Goal: Task Accomplishment & Management: Use online tool/utility

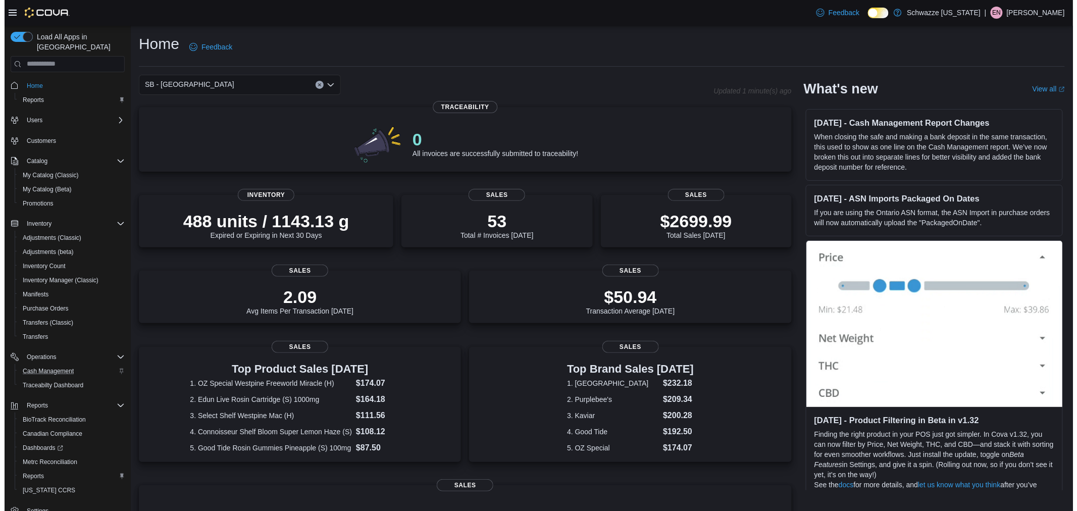
scroll to position [13, 0]
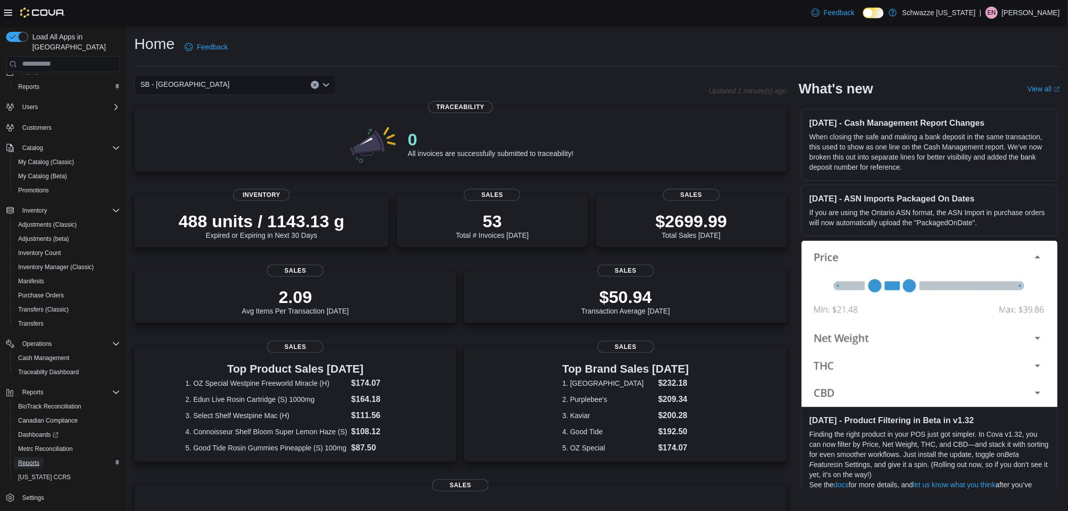
click at [42, 457] on link "Reports" at bounding box center [28, 463] width 29 height 12
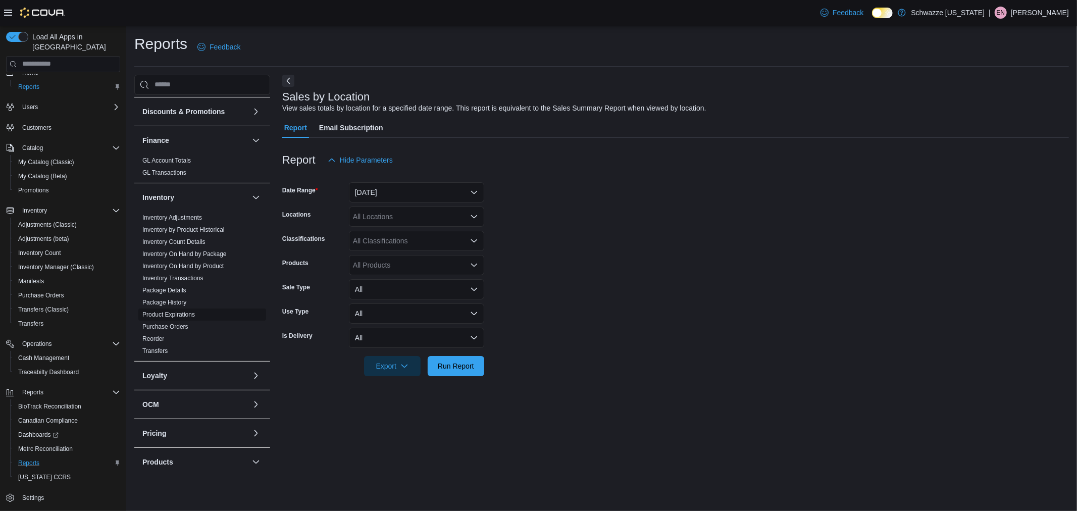
scroll to position [280, 0]
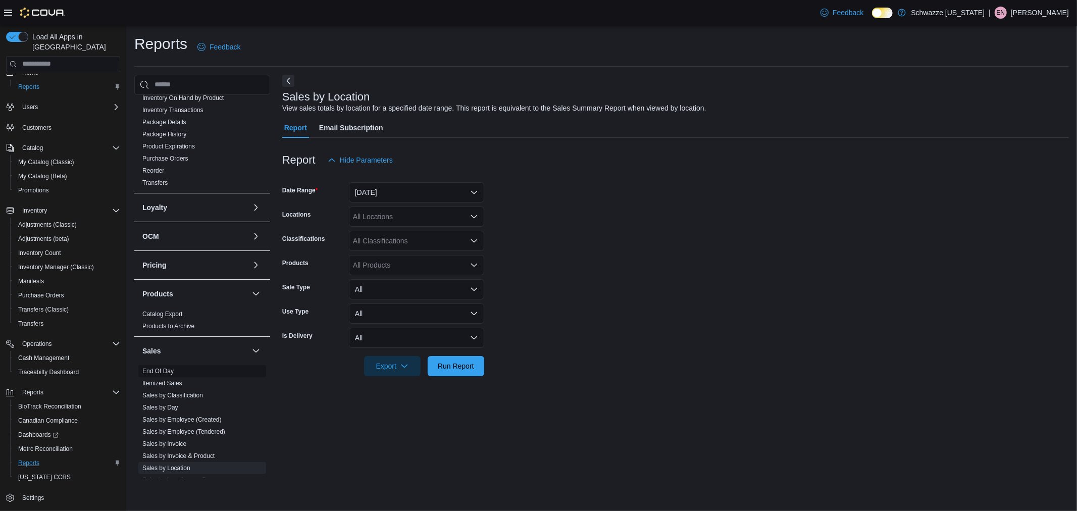
click at [172, 371] on link "End Of Day" at bounding box center [157, 371] width 31 height 7
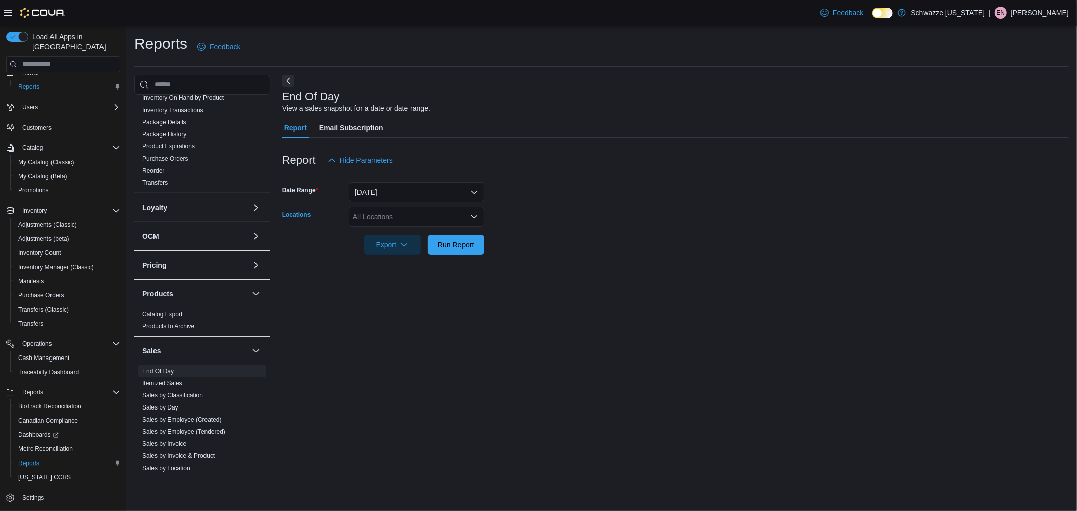
click at [401, 224] on div "All Locations" at bounding box center [416, 216] width 135 height 20
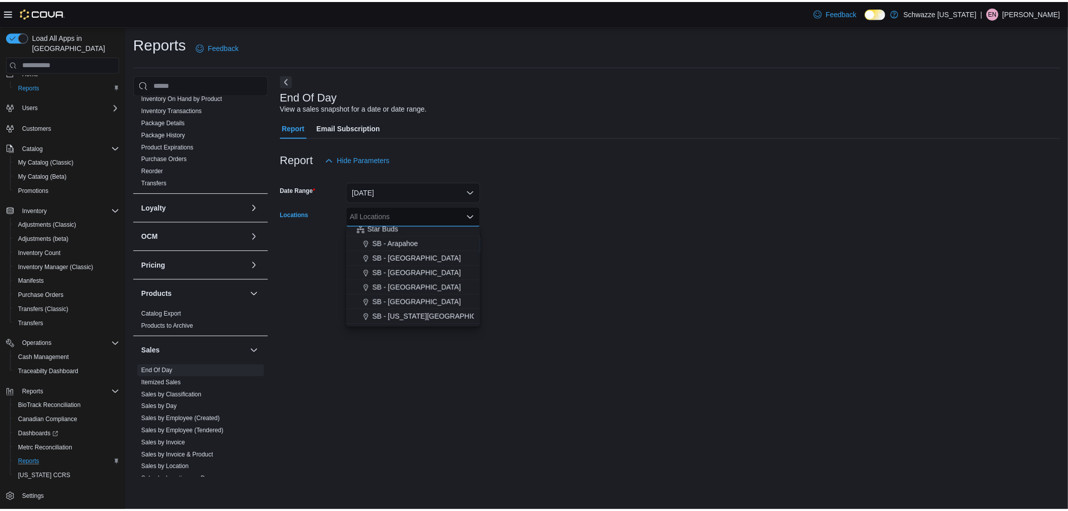
scroll to position [112, 0]
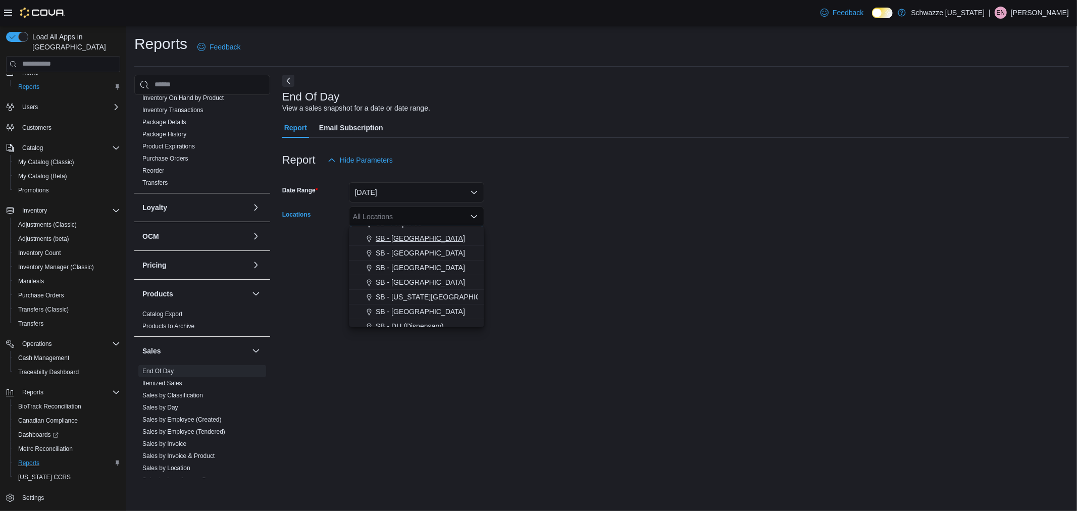
click at [411, 244] on button "SB - [GEOGRAPHIC_DATA]" at bounding box center [416, 238] width 135 height 15
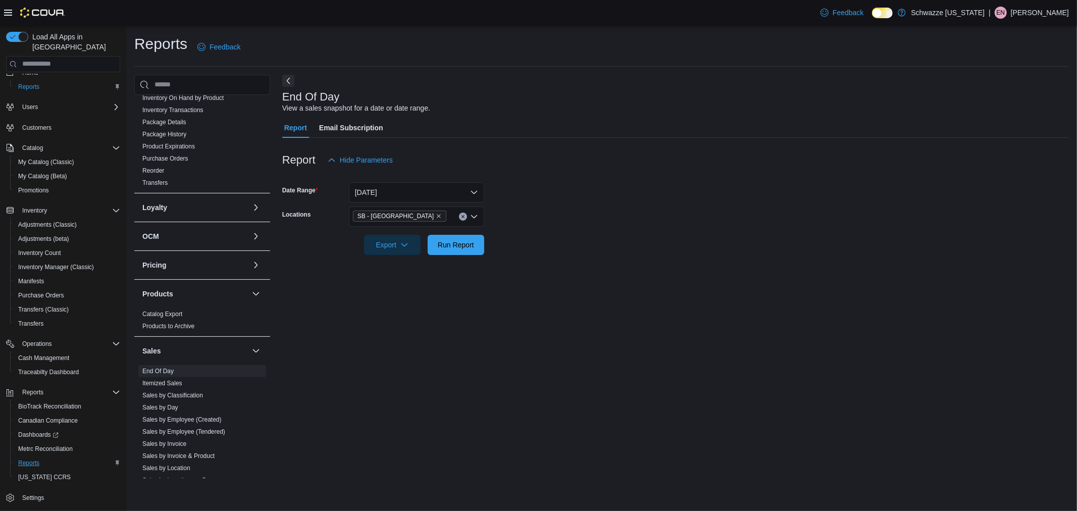
click at [558, 241] on form "Date Range Today Locations SB - Aurora Export Run Report" at bounding box center [675, 212] width 786 height 85
click at [457, 249] on span "Run Report" at bounding box center [456, 244] width 36 height 10
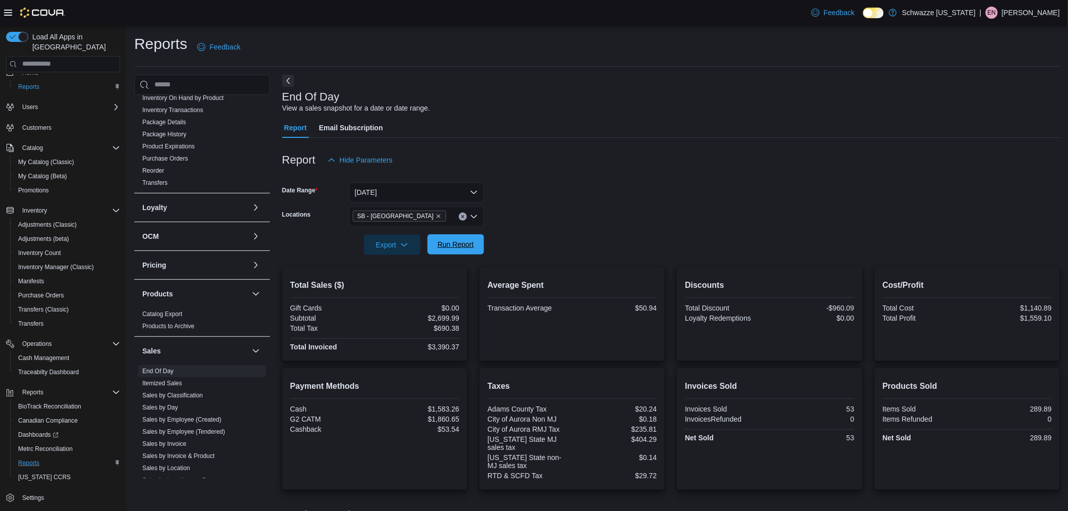
scroll to position [83, 0]
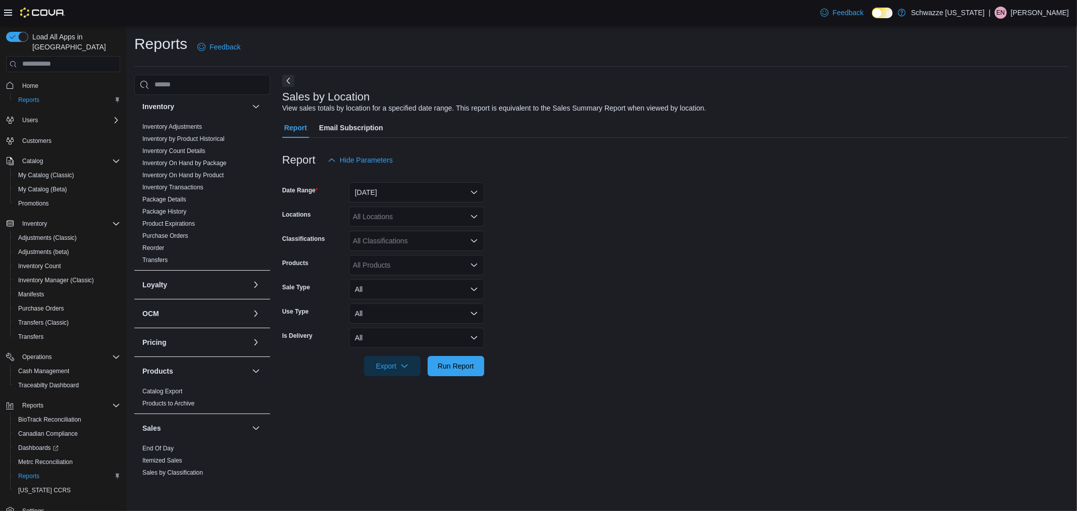
scroll to position [224, 0]
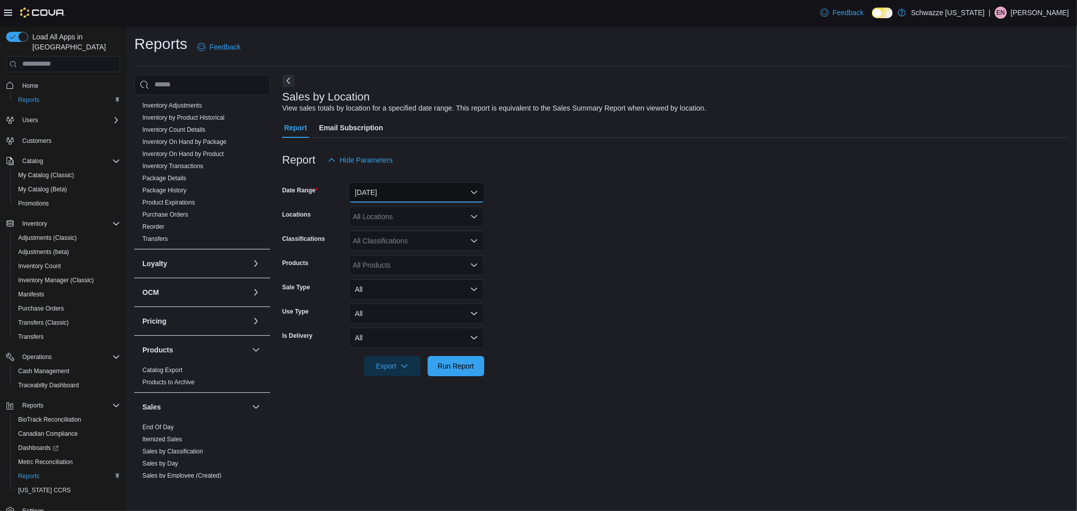
click at [412, 195] on button "[DATE]" at bounding box center [416, 192] width 135 height 20
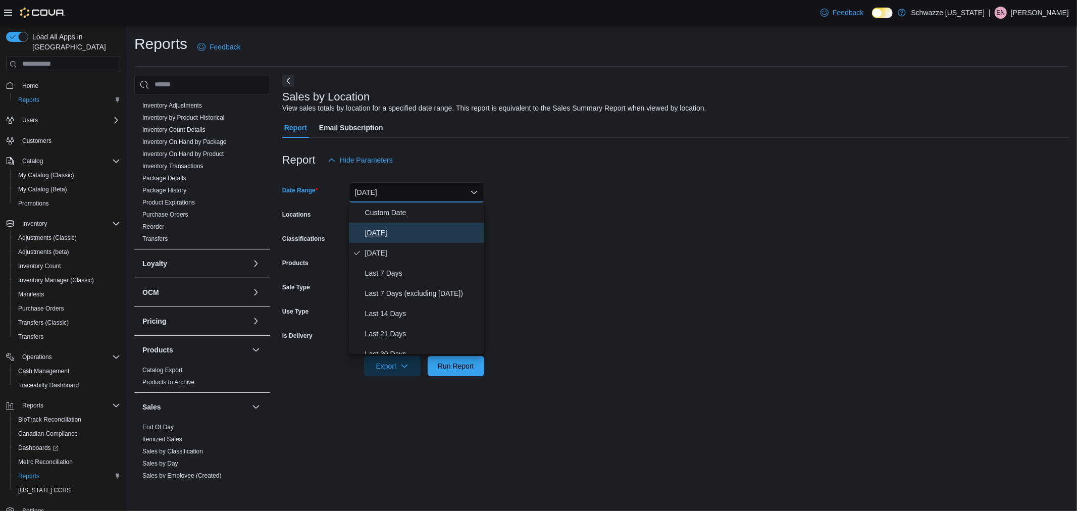
click at [419, 233] on span "[DATE]" at bounding box center [422, 233] width 115 height 12
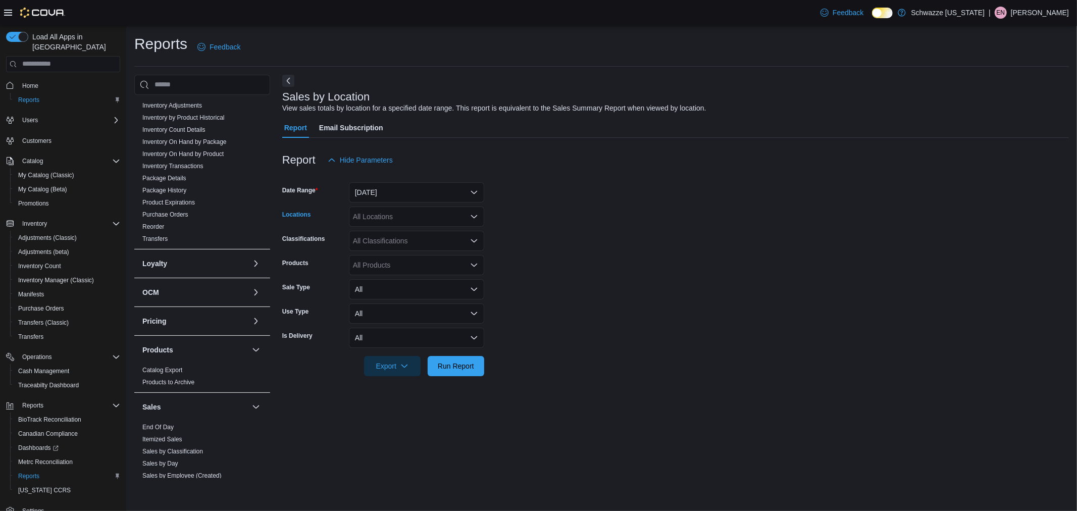
click at [419, 220] on div "All Locations" at bounding box center [416, 216] width 135 height 20
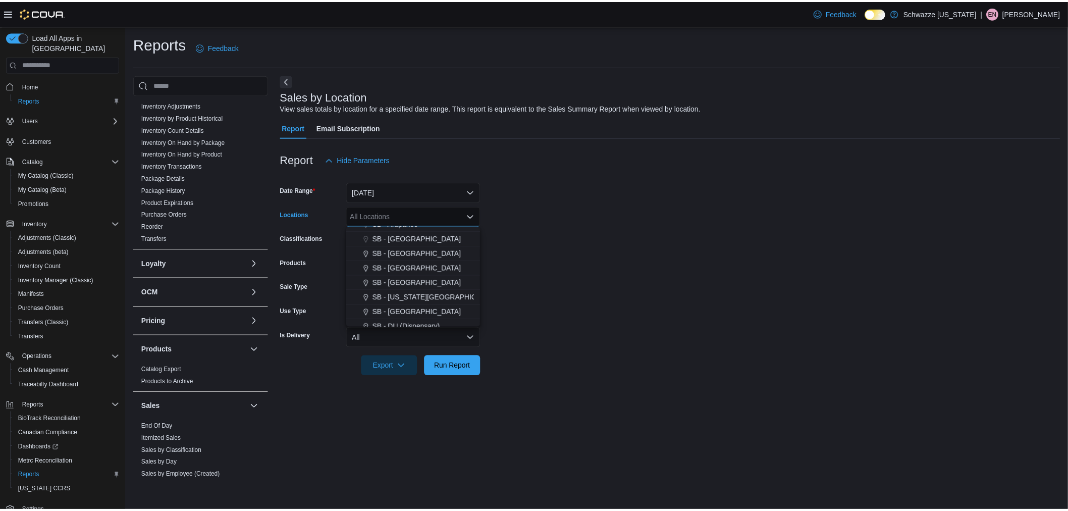
scroll to position [112, 0]
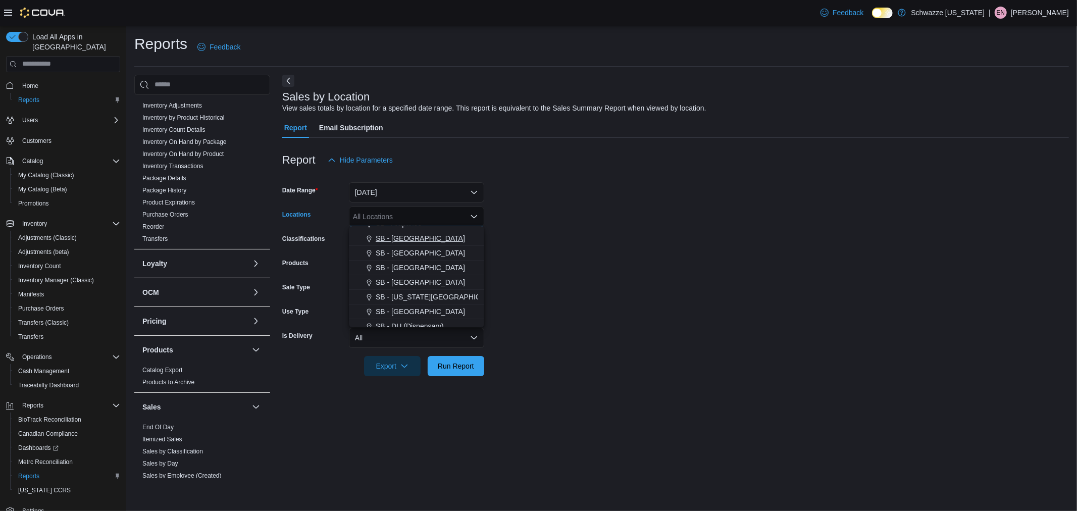
click at [421, 233] on div "SB - [GEOGRAPHIC_DATA]" at bounding box center [416, 238] width 123 height 10
click at [553, 253] on form "Date Range [DATE] Locations SB - [GEOGRAPHIC_DATA] Combo box. Selected. SB - [G…" at bounding box center [675, 273] width 786 height 206
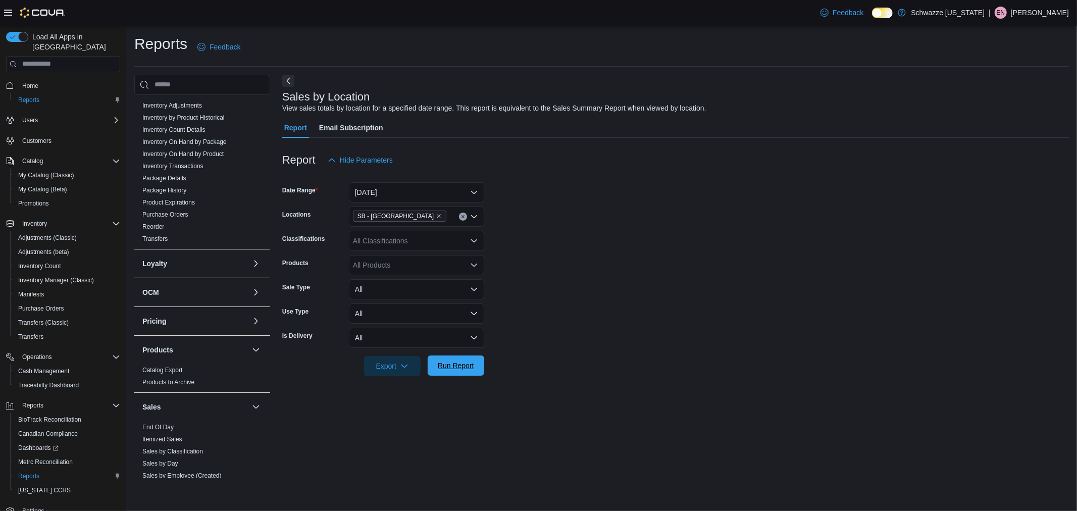
click at [436, 366] on span "Run Report" at bounding box center [456, 365] width 44 height 20
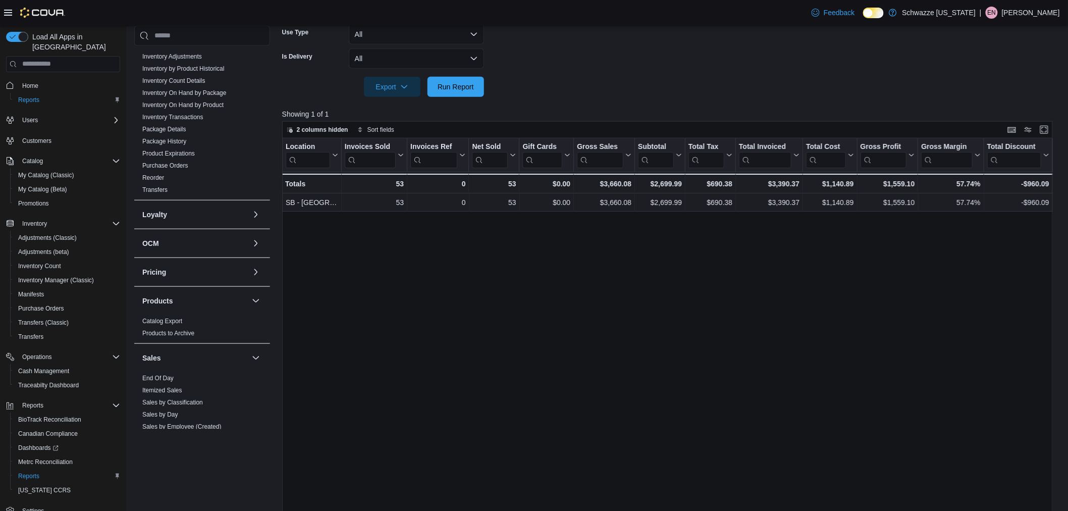
scroll to position [280, 0]
